Goal: Find specific page/section: Find specific page/section

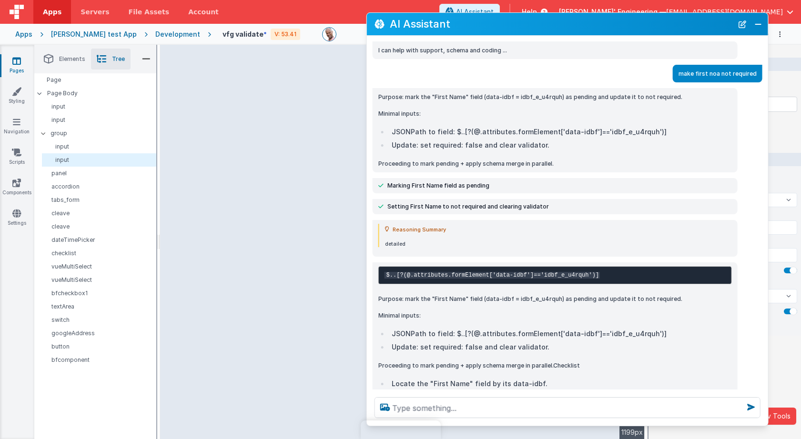
select select "url"
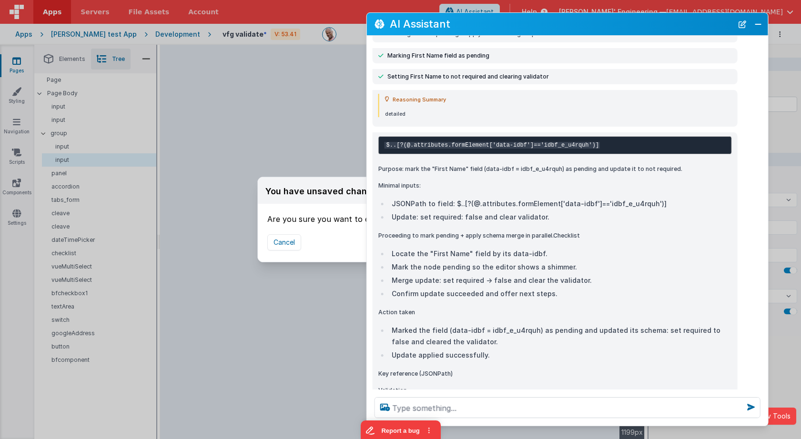
click at [392, 49] on div "I can help with support, schema and coding ... make first noa not required Purp…" at bounding box center [567, 213] width 401 height 354
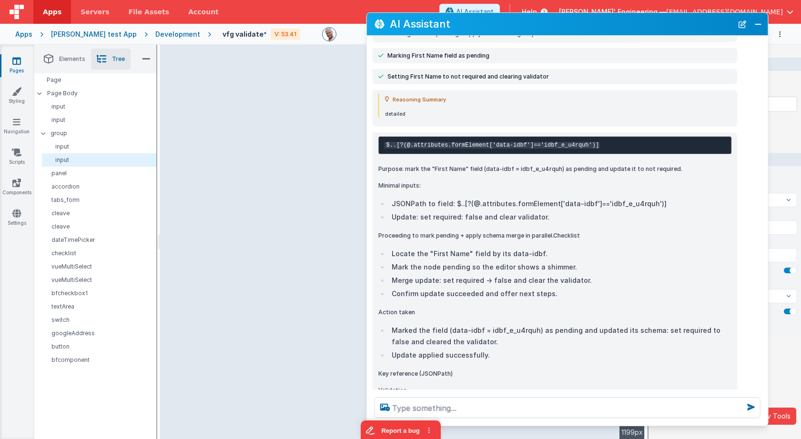
click at [352, 45] on div "You have unsaved changes Are you sure you want to exit? Your changes can't be r…" at bounding box center [400, 219] width 801 height 439
select select
type input "Last Name"
type input "nameLast"
select select "alpha"
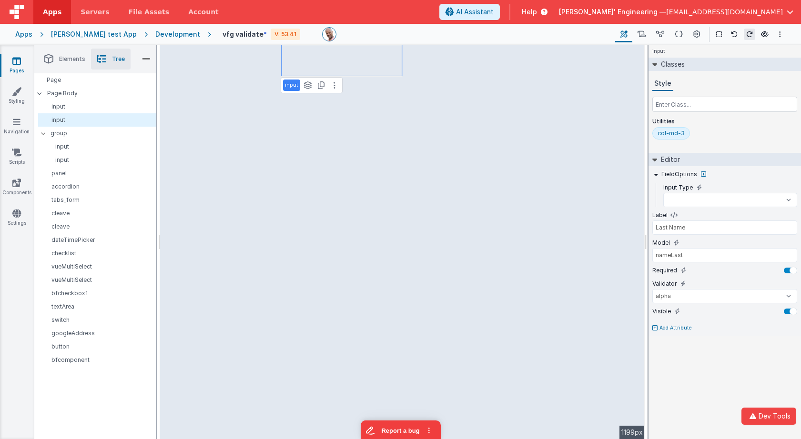
click at [21, 28] on div "Apps [PERSON_NAME] test App Development vfg validate * V: 53.41 Page Builder Na…" at bounding box center [400, 34] width 801 height 21
click at [21, 30] on div "Apps" at bounding box center [23, 35] width 17 height 10
select select
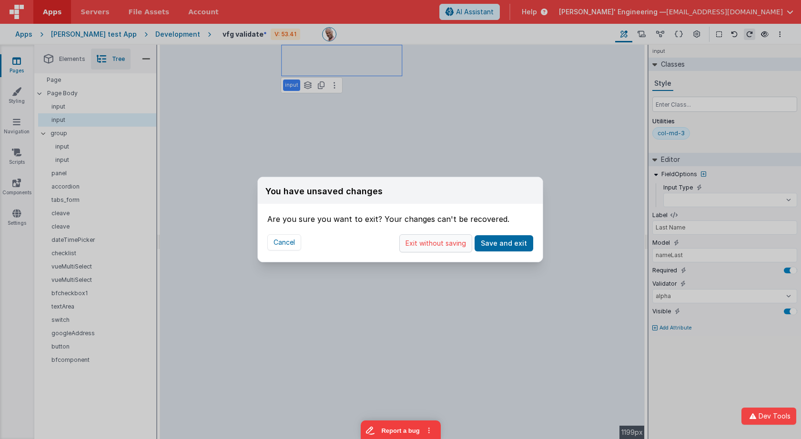
click at [452, 244] on button "Exit without saving" at bounding box center [435, 243] width 73 height 18
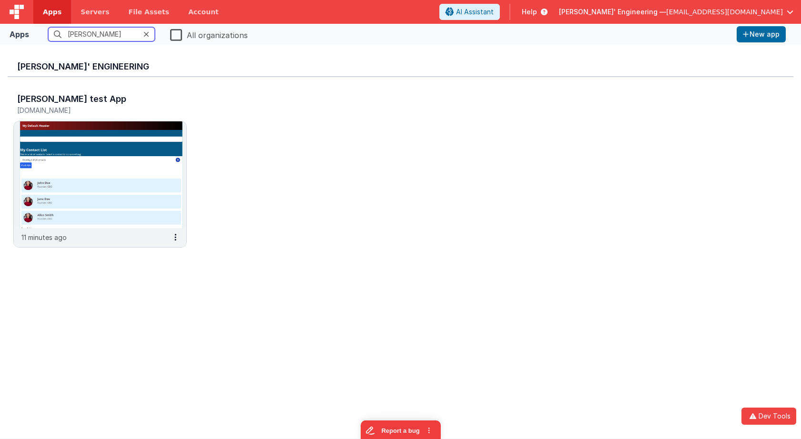
type input "[PERSON_NAME]"
click at [177, 35] on label "All organizations" at bounding box center [209, 34] width 78 height 13
click at [0, 0] on input "All organizations" at bounding box center [0, 0] width 0 height 0
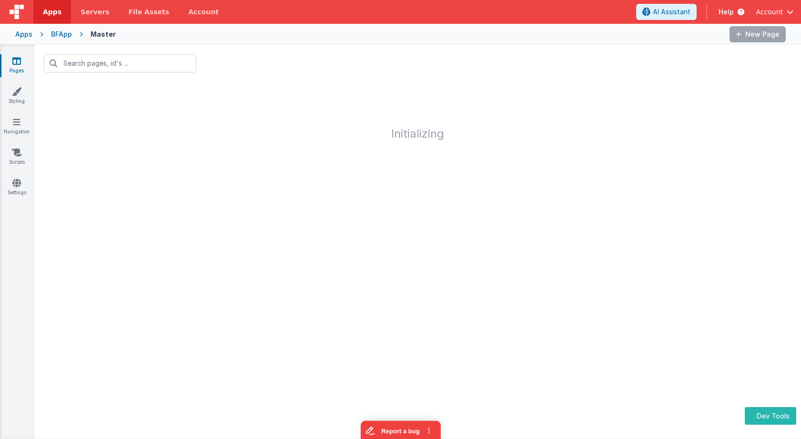
click at [26, 37] on div "Apps" at bounding box center [23, 35] width 17 height 10
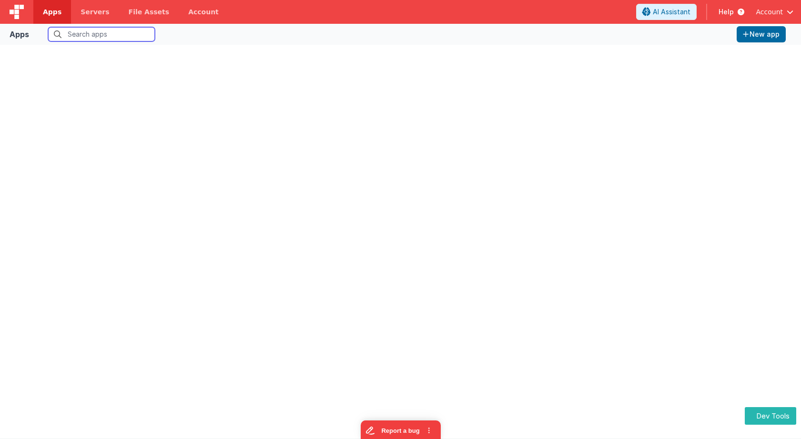
click at [104, 34] on input "text" at bounding box center [101, 34] width 107 height 14
